Goal: Information Seeking & Learning: Learn about a topic

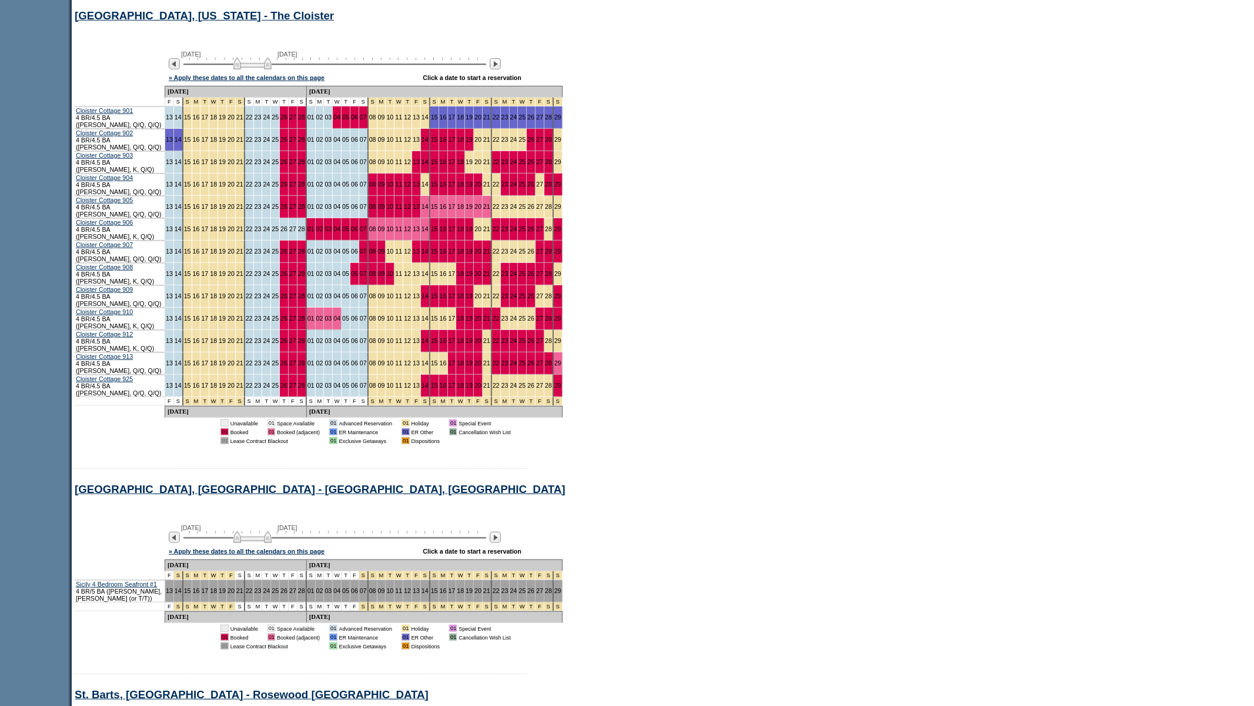
scroll to position [11856, 0]
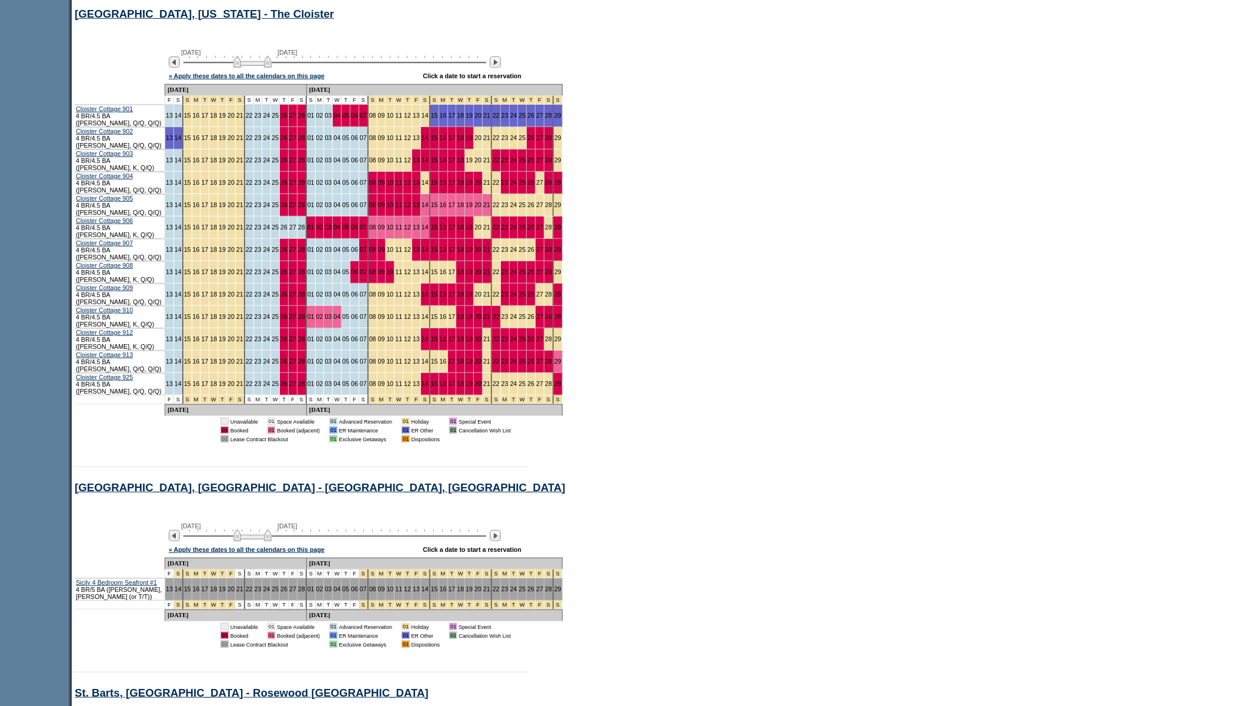
drag, startPoint x: 244, startPoint y: 425, endPoint x: 237, endPoint y: 426, distance: 7.2
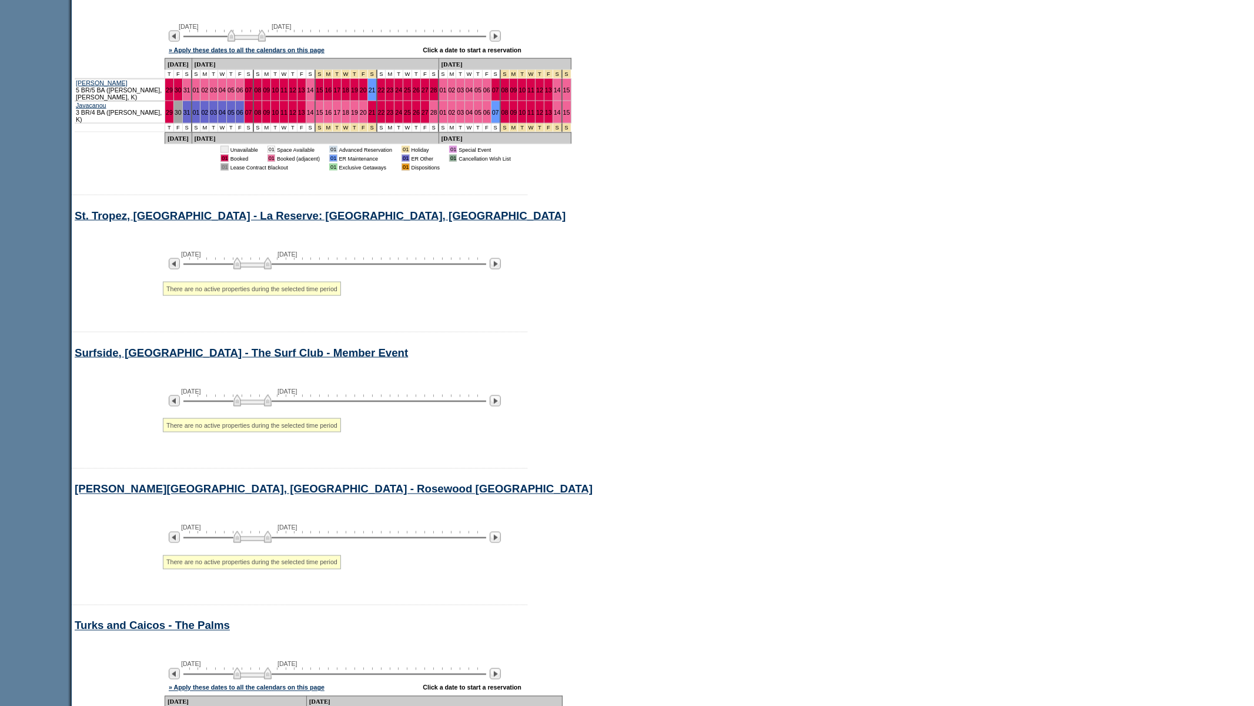
scroll to position [12682, 0]
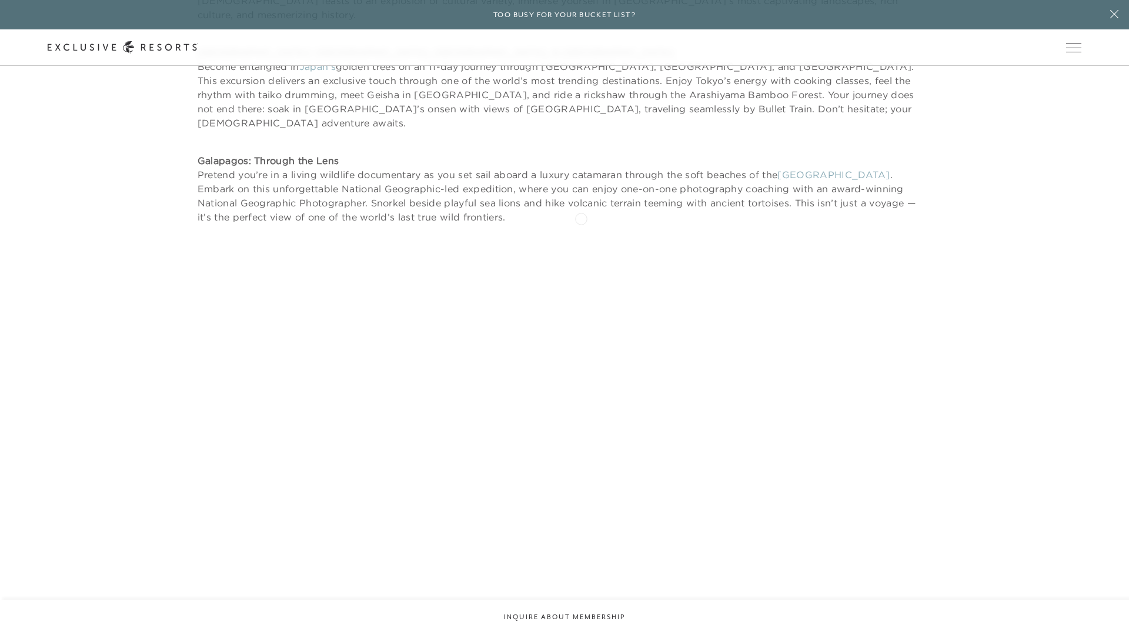
scroll to position [1047, 0]
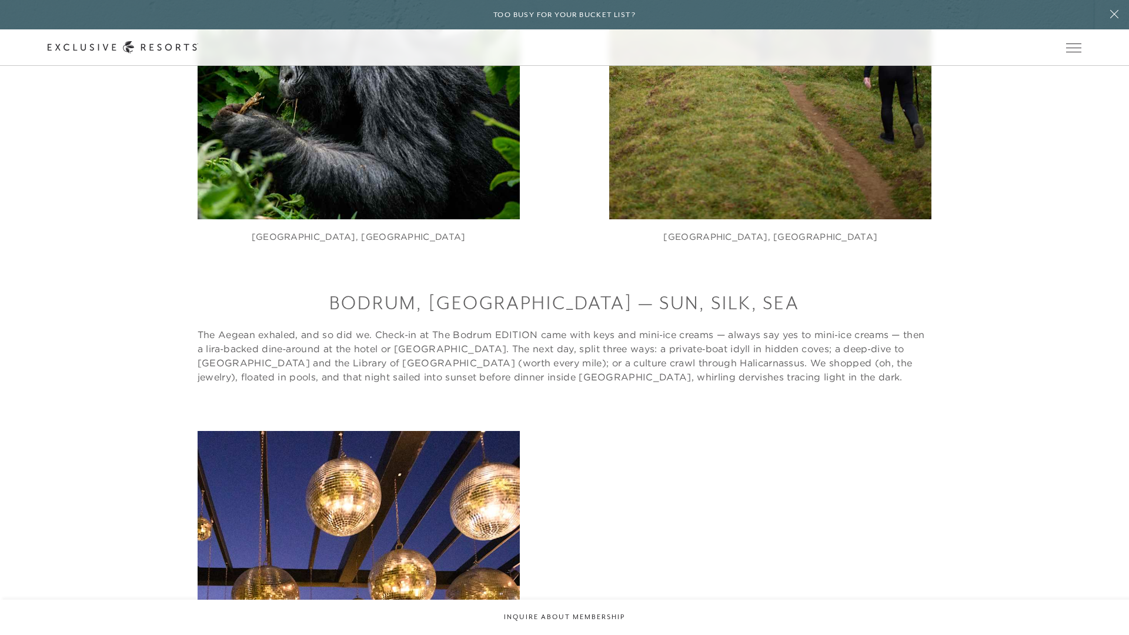
scroll to position [5350, 0]
